Goal: Browse casually: Explore the website without a specific task or goal

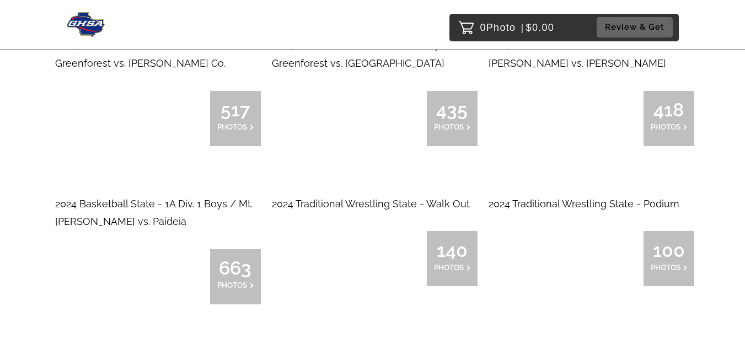
scroll to position [7245, 0]
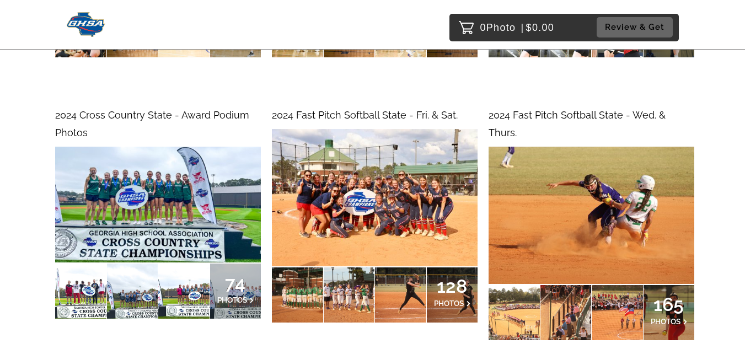
scroll to position [10119, 0]
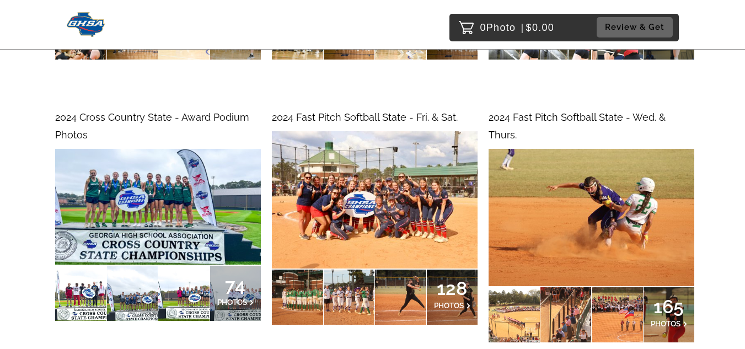
click at [360, 112] on div "2024 Fast Pitch Softball State - Fri. & Sat. 128 PHOTOS" at bounding box center [369, 245] width 217 height 283
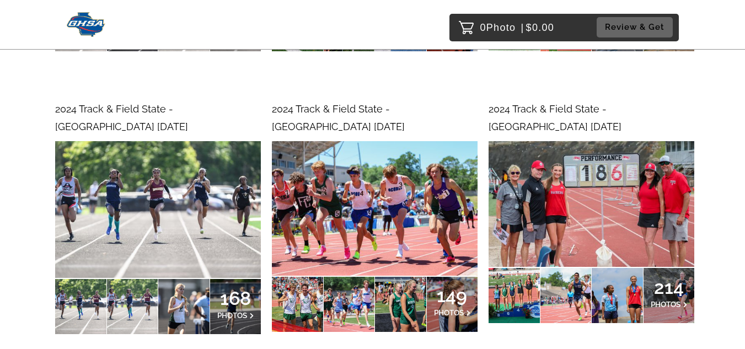
scroll to position [10690, 0]
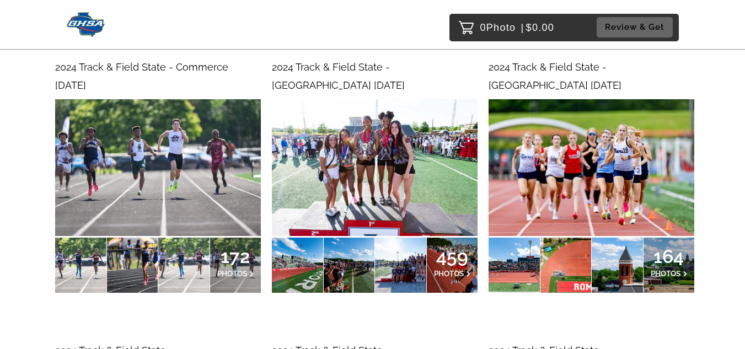
scroll to position [10451, 0]
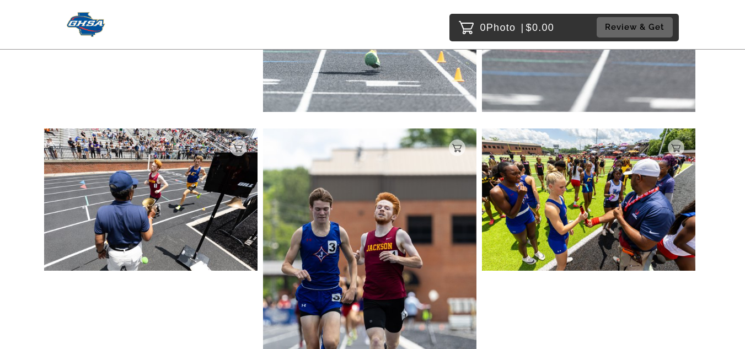
scroll to position [1156, 0]
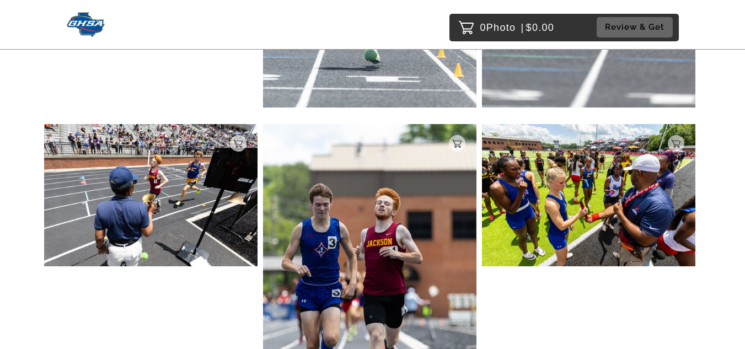
click at [150, 128] on img at bounding box center [150, 195] width 213 height 142
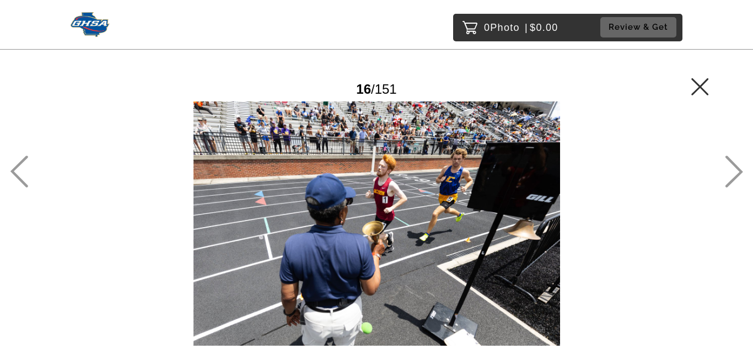
click at [723, 170] on main "Password Checker bypassed 16 / 151 Add to Cart $5.00 Gallery $5.00 Add" at bounding box center [376, 203] width 753 height 407
click at [737, 166] on icon at bounding box center [734, 172] width 18 height 32
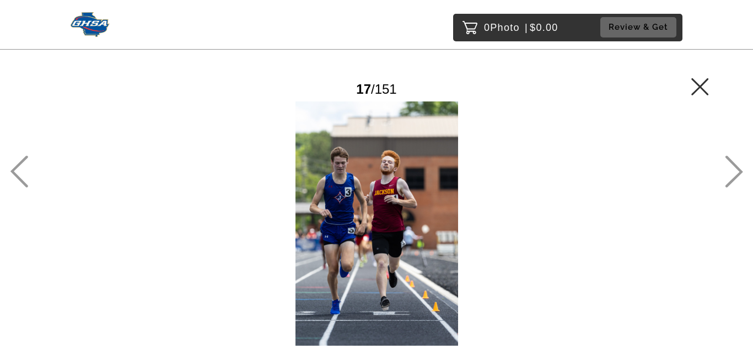
click at [738, 167] on icon at bounding box center [734, 172] width 18 height 32
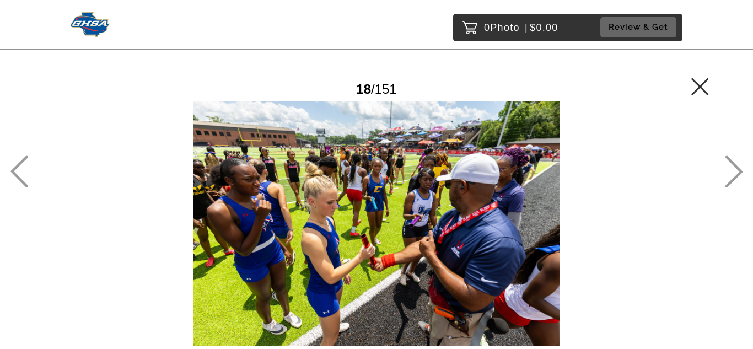
click at [741, 170] on icon at bounding box center [734, 172] width 18 height 32
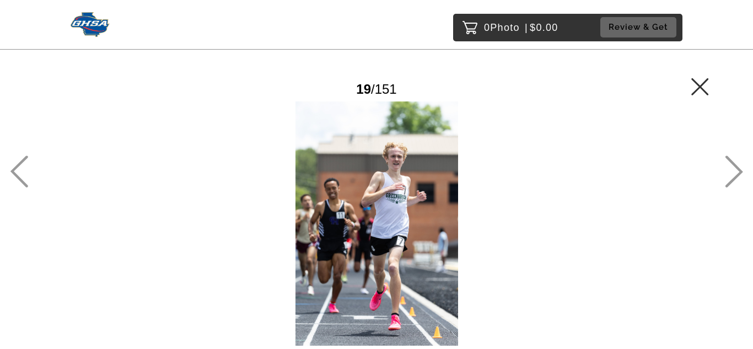
click at [740, 170] on icon at bounding box center [734, 172] width 18 height 32
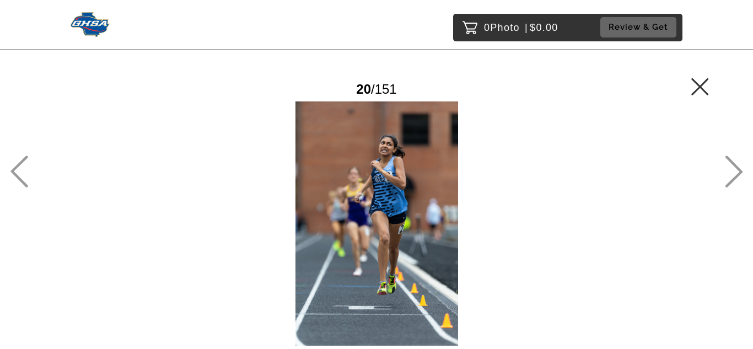
click at [696, 87] on icon at bounding box center [700, 87] width 18 height 18
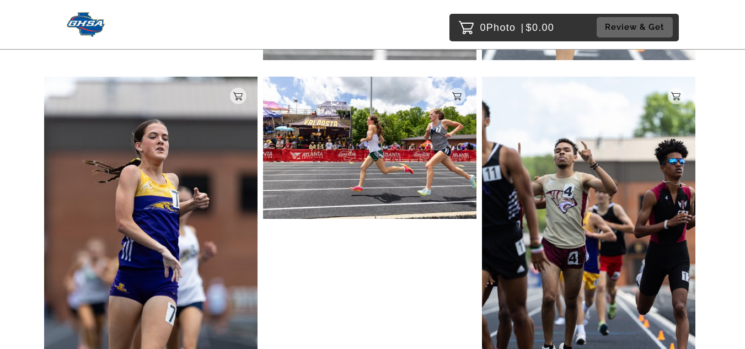
scroll to position [5225, 0]
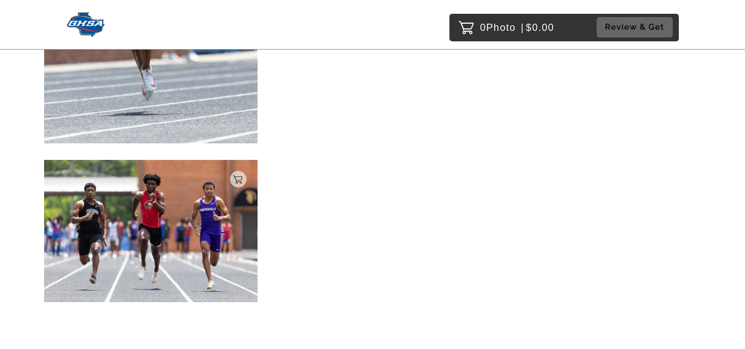
scroll to position [15380, 0]
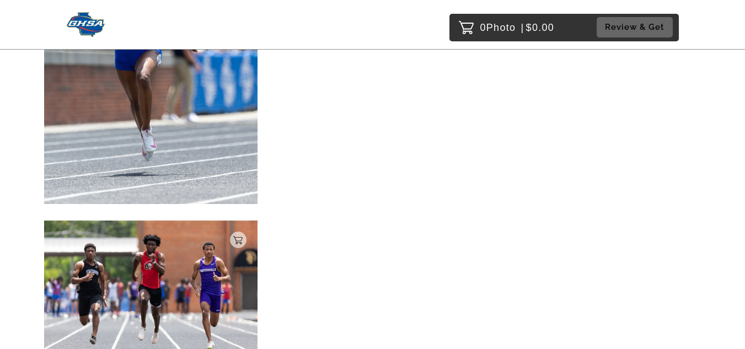
scroll to position [15445, 0]
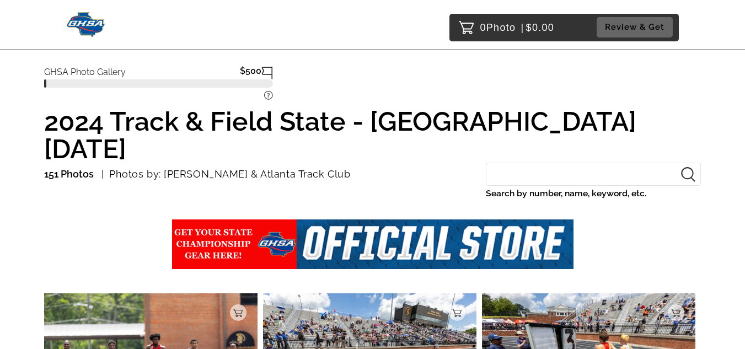
scroll to position [11, 0]
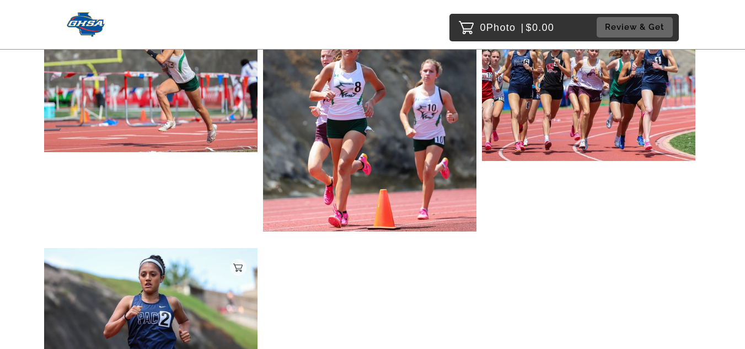
scroll to position [2380, 0]
